Goal: Task Accomplishment & Management: Use online tool/utility

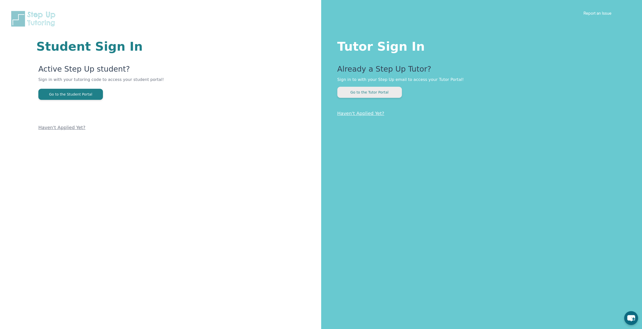
click at [366, 91] on button "Go to the Tutor Portal" at bounding box center [369, 92] width 65 height 11
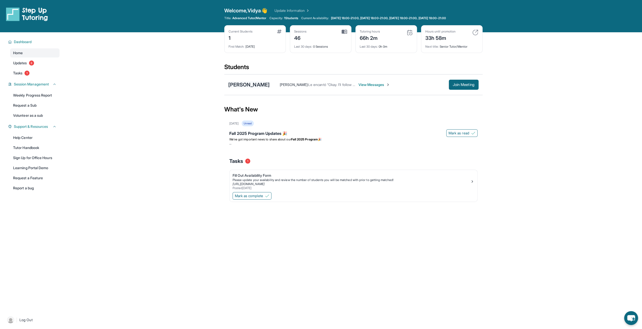
click at [254, 84] on div "[PERSON_NAME]" at bounding box center [248, 84] width 41 height 7
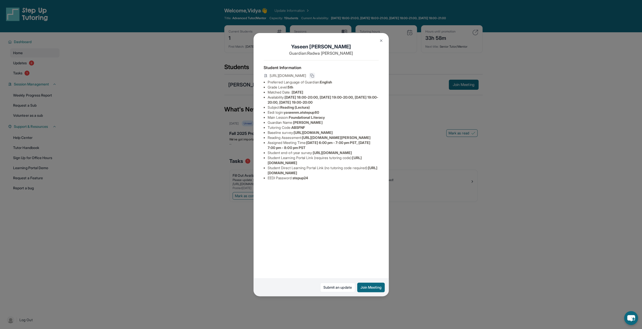
click at [314, 75] on rect at bounding box center [313, 76] width 2 height 2
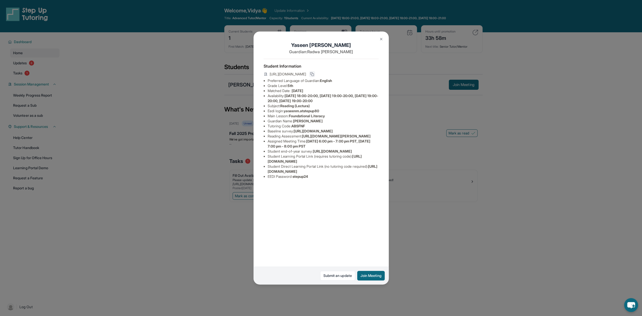
click at [383, 40] on img at bounding box center [381, 39] width 4 height 4
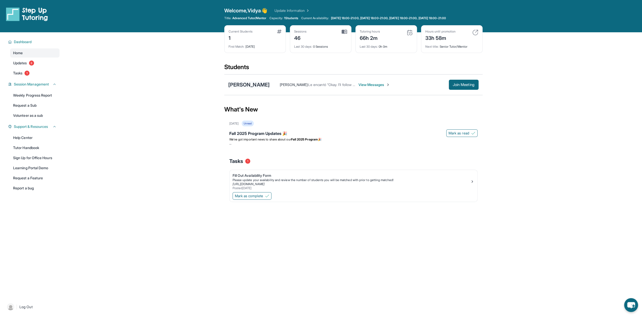
click at [253, 84] on div "[PERSON_NAME]" at bounding box center [248, 84] width 41 height 7
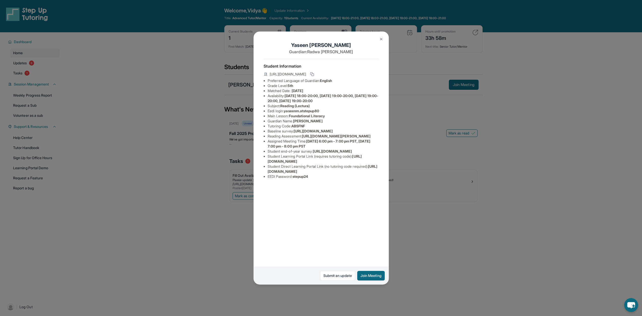
drag, startPoint x: 269, startPoint y: 74, endPoint x: 352, endPoint y: 75, distance: 82.2
click at [306, 75] on span "[URL][DOMAIN_NAME]" at bounding box center [288, 74] width 36 height 5
click at [314, 75] on icon at bounding box center [312, 74] width 4 height 4
click at [380, 41] on img at bounding box center [381, 39] width 4 height 4
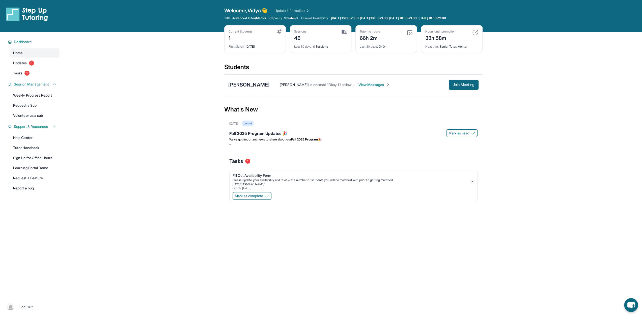
click at [370, 86] on span "View Messages" at bounding box center [374, 84] width 32 height 5
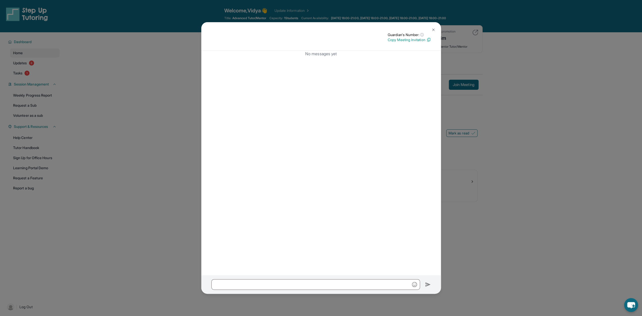
click at [425, 42] on p "Copy Meeting Invitation" at bounding box center [409, 39] width 43 height 5
click at [416, 41] on p "Copy Meeting Invitation" at bounding box center [409, 39] width 43 height 5
click at [220, 283] on input "text" at bounding box center [315, 284] width 209 height 11
paste input "**********"
drag, startPoint x: 331, startPoint y: 285, endPoint x: 204, endPoint y: 280, distance: 127.8
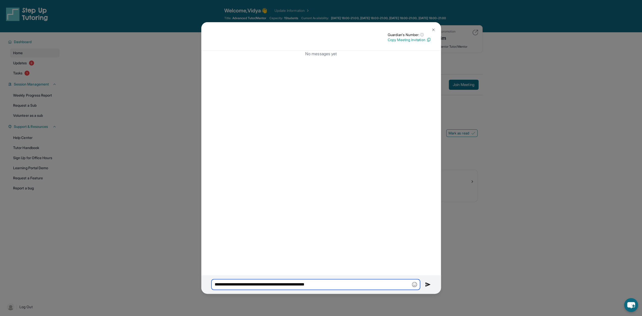
click at [204, 280] on div "**********" at bounding box center [321, 284] width 240 height 19
type input "**********"
click at [433, 30] on img at bounding box center [433, 30] width 4 height 4
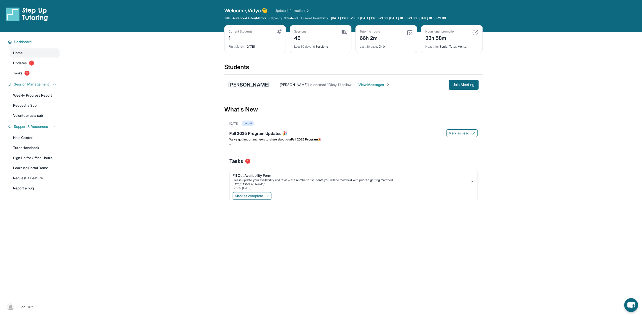
click at [258, 85] on div "[PERSON_NAME]" at bounding box center [248, 84] width 41 height 7
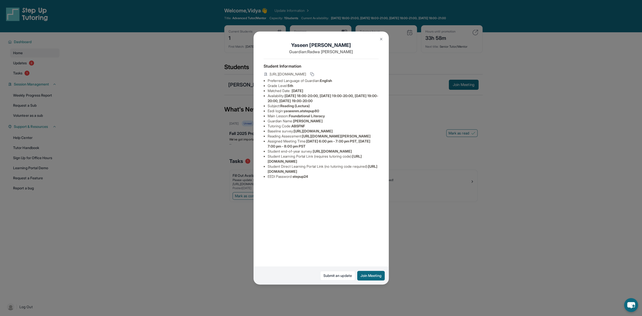
click at [379, 40] on img at bounding box center [381, 39] width 4 height 4
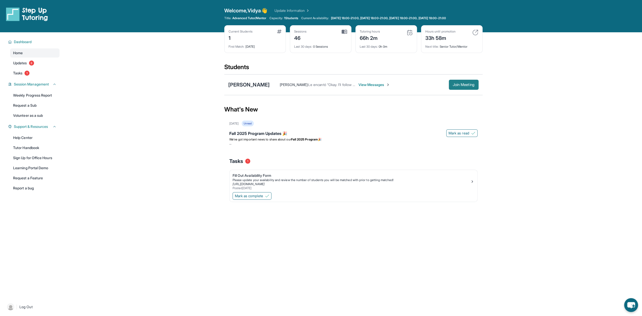
click at [459, 85] on span "Join Meeting" at bounding box center [464, 84] width 22 height 3
click at [379, 85] on span "View Messages" at bounding box center [374, 84] width 32 height 5
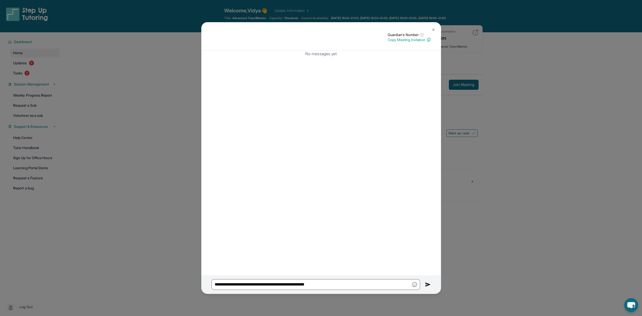
click at [433, 29] on img at bounding box center [433, 30] width 4 height 4
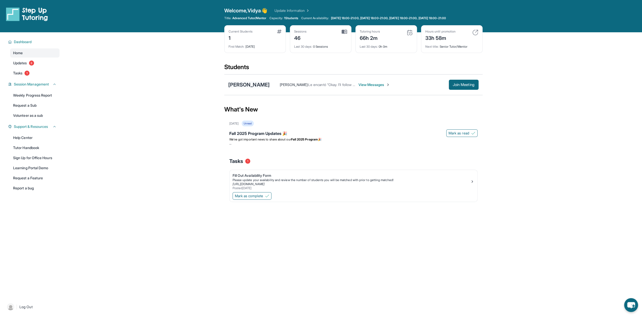
click at [261, 87] on div "[PERSON_NAME]" at bounding box center [248, 84] width 41 height 7
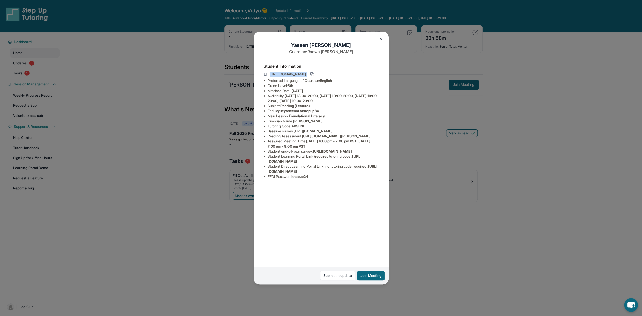
drag, startPoint x: 270, startPoint y: 73, endPoint x: 369, endPoint y: 73, distance: 99.4
click at [369, 73] on div "[URL][DOMAIN_NAME]" at bounding box center [321, 74] width 115 height 7
click at [382, 41] on img at bounding box center [381, 39] width 4 height 4
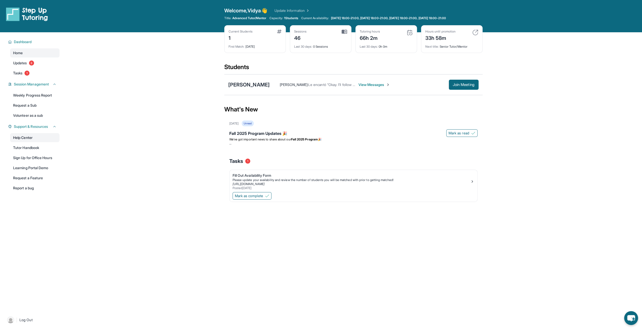
click at [20, 138] on link "Help Center" at bounding box center [34, 137] width 49 height 9
click at [18, 127] on span "Support & Resources" at bounding box center [31, 126] width 34 height 5
click at [21, 150] on link "Tutor Handbook" at bounding box center [34, 147] width 49 height 9
click at [28, 170] on link "Learning Portal Demo" at bounding box center [34, 167] width 49 height 9
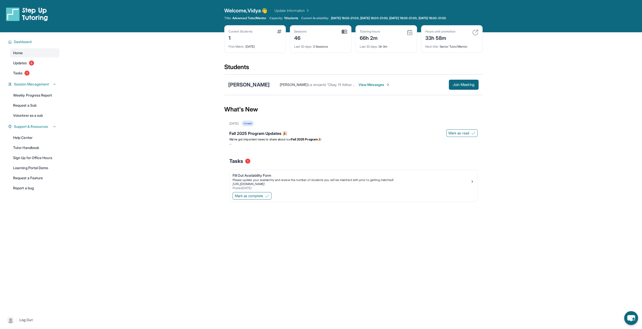
click at [251, 84] on div "[PERSON_NAME]" at bounding box center [248, 84] width 41 height 7
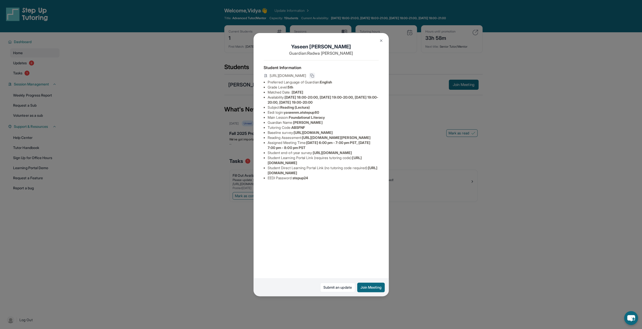
click at [314, 76] on icon at bounding box center [312, 76] width 4 height 4
click at [382, 41] on img at bounding box center [381, 41] width 4 height 4
